Goal: Information Seeking & Learning: Learn about a topic

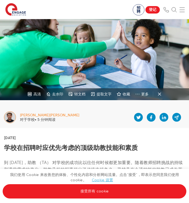
scroll to position [27, 0]
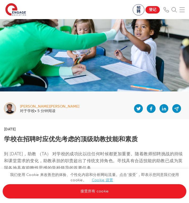
drag, startPoint x: 75, startPoint y: 116, endPoint x: 51, endPoint y: 113, distance: 24.3
click at [79, 116] on div at bounding box center [132, 108] width 106 height 21
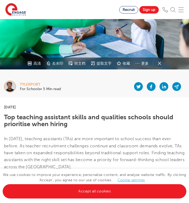
scroll to position [80, 0]
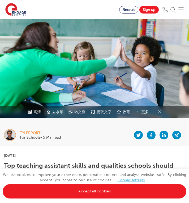
scroll to position [0, 0]
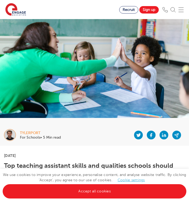
click at [65, 141] on div at bounding box center [123, 135] width 124 height 21
click at [97, 135] on div at bounding box center [123, 135] width 124 height 21
click at [14, 136] on img at bounding box center [10, 135] width 12 height 12
click at [36, 134] on div "tylerport" at bounding box center [40, 133] width 41 height 4
click at [64, 135] on div at bounding box center [123, 135] width 124 height 21
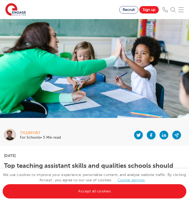
drag, startPoint x: 63, startPoint y: 159, endPoint x: 58, endPoint y: 157, distance: 4.8
